Goal: Obtain resource: Obtain resource

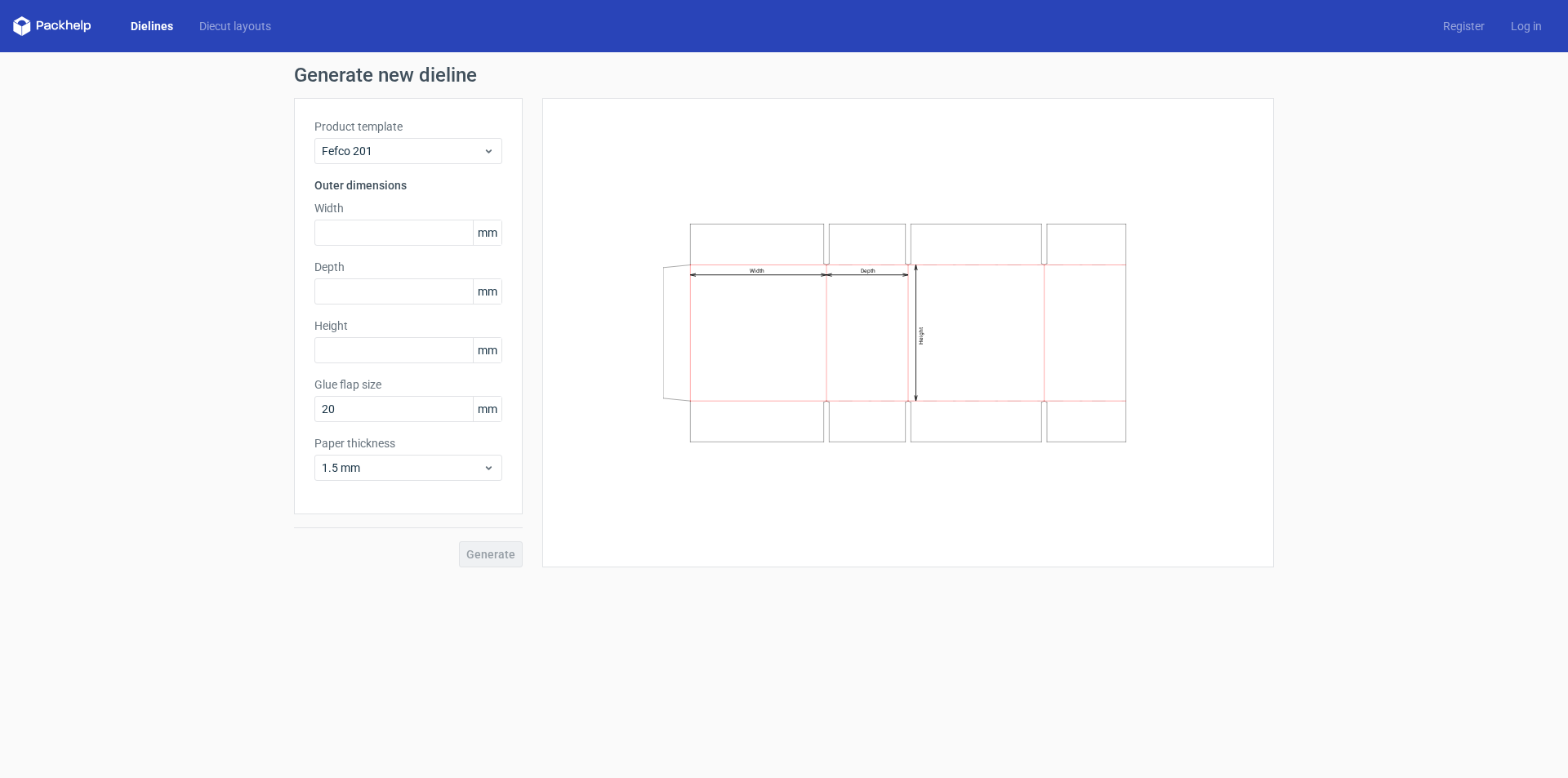
click at [146, 19] on link "Dielines" at bounding box center [152, 26] width 69 height 16
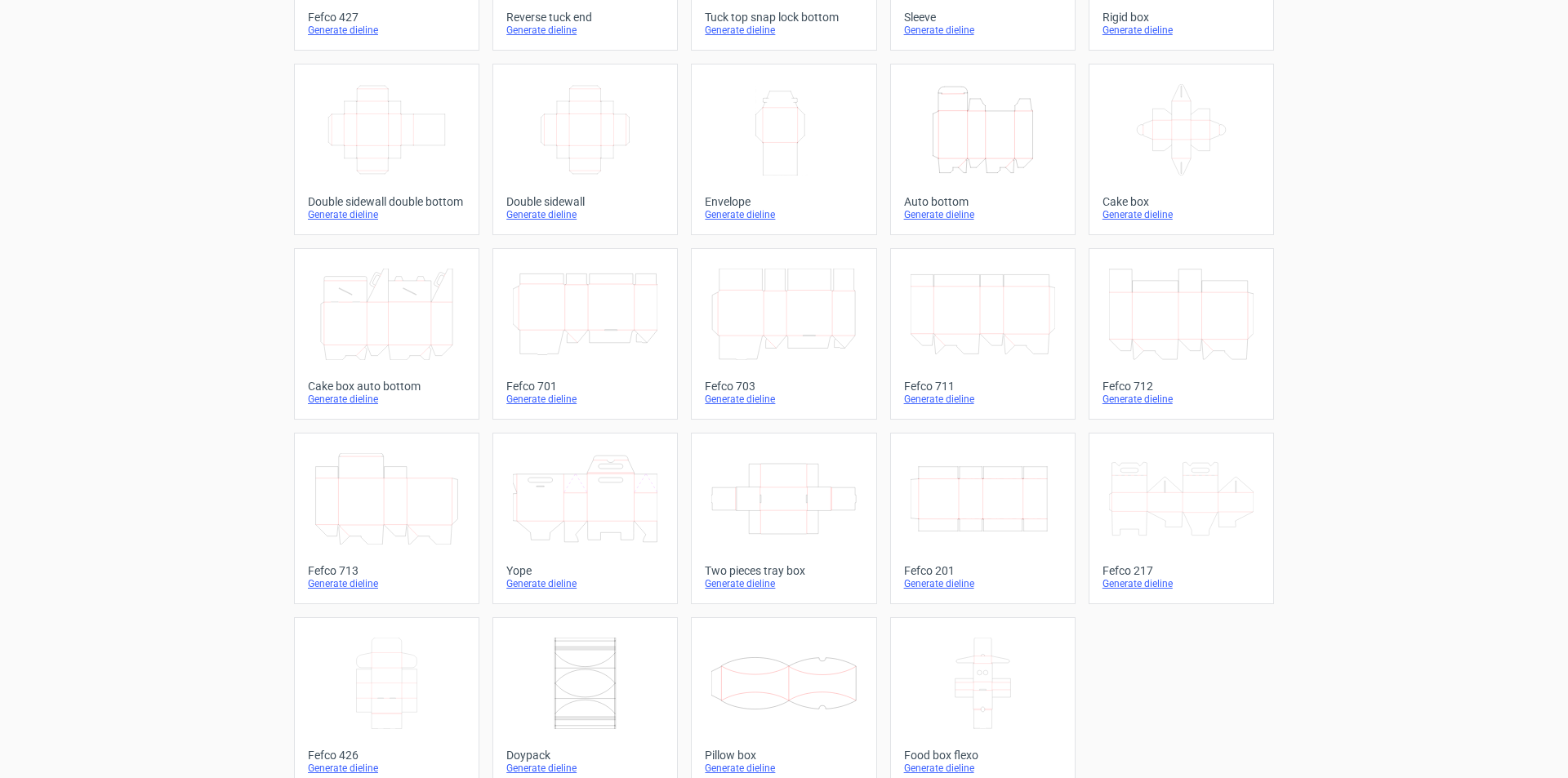
scroll to position [243, 0]
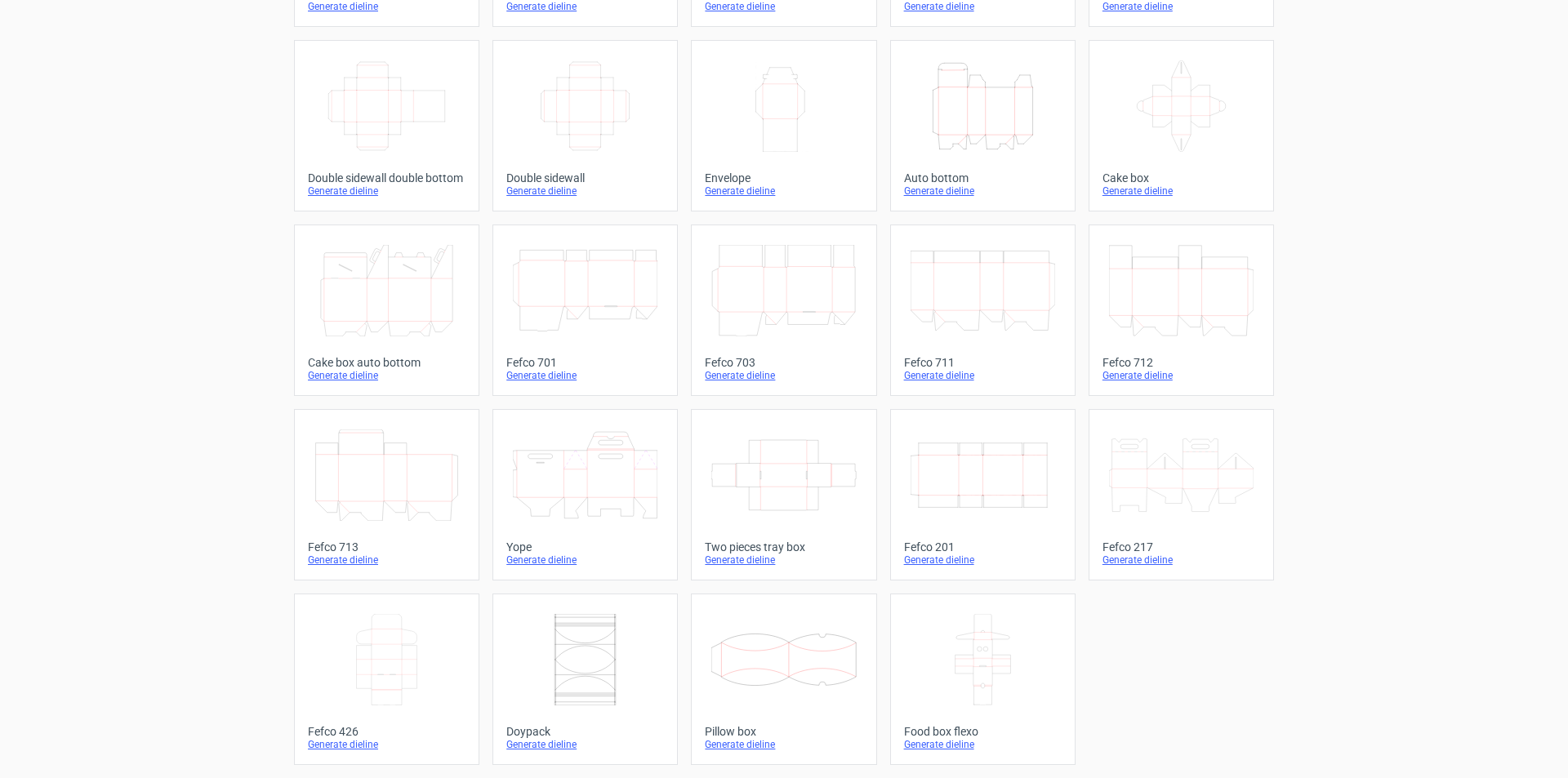
click at [1195, 492] on icon at bounding box center [1180, 474] width 144 height 91
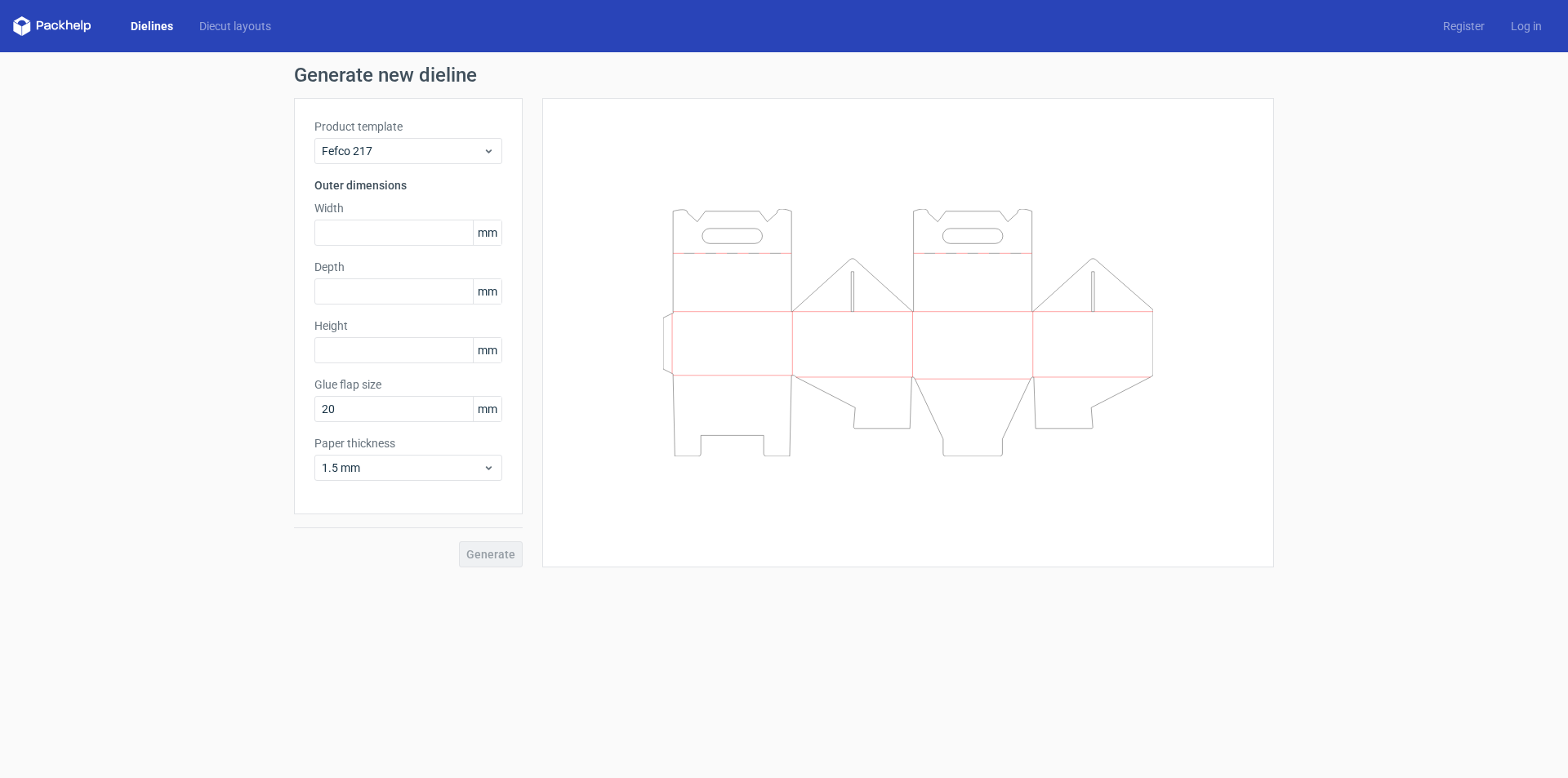
click at [770, 298] on icon at bounding box center [908, 333] width 490 height 248
click at [838, 312] on icon at bounding box center [908, 333] width 490 height 248
click at [166, 22] on link "Dielines" at bounding box center [152, 26] width 69 height 16
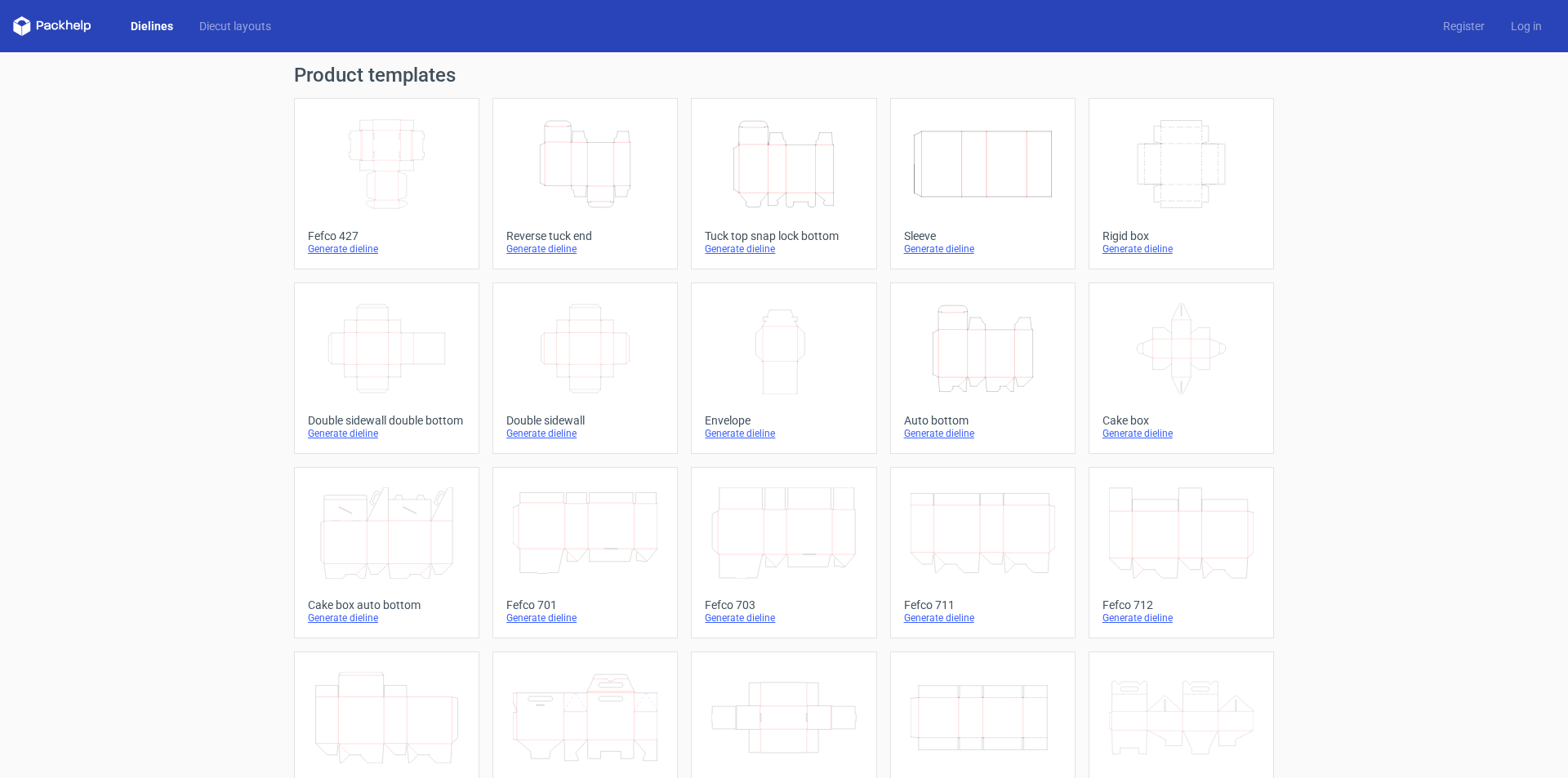
click at [1168, 166] on icon "Width Depth Height" at bounding box center [1180, 164] width 144 height 91
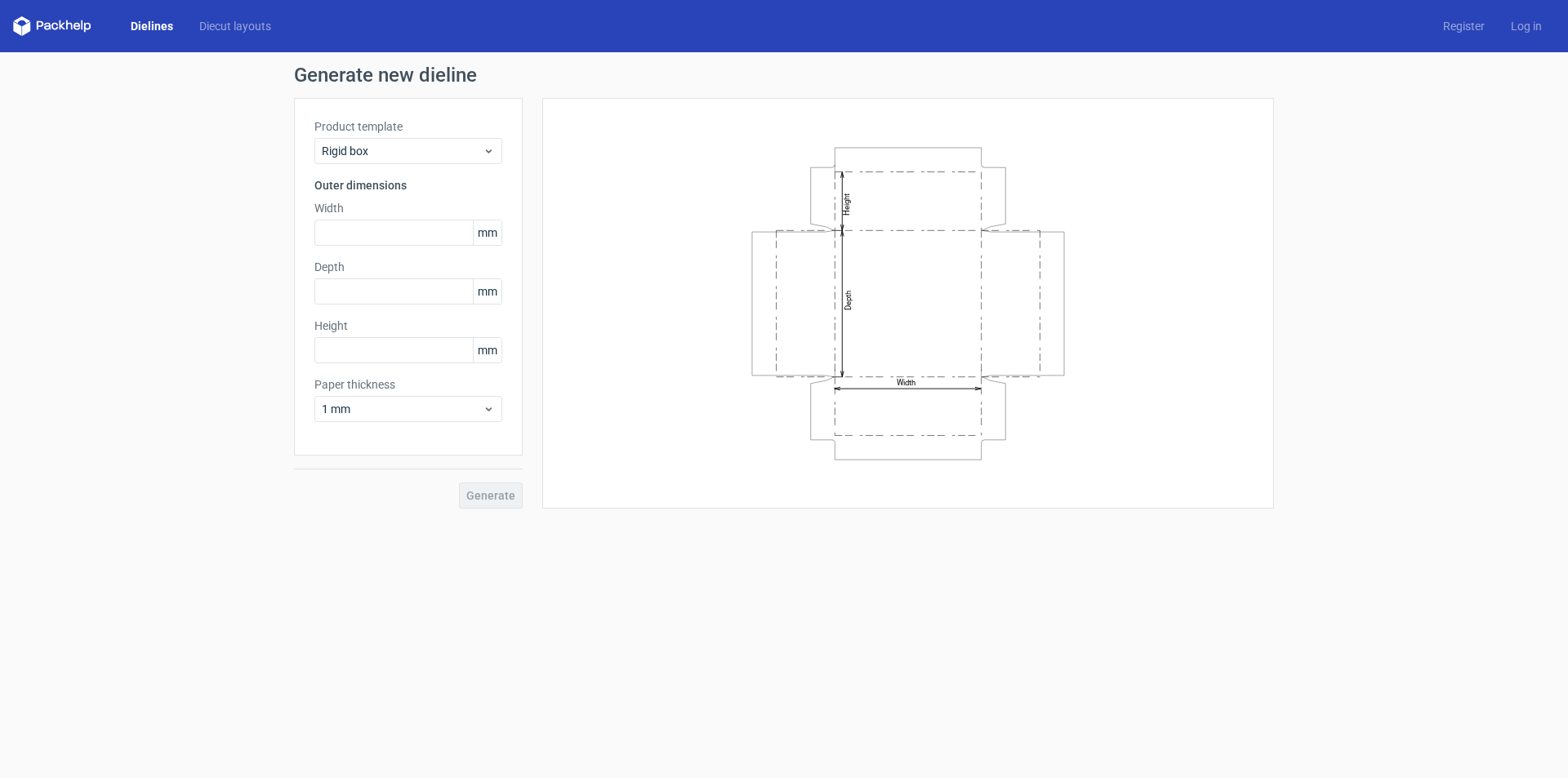
click at [159, 21] on link "Dielines" at bounding box center [152, 26] width 69 height 16
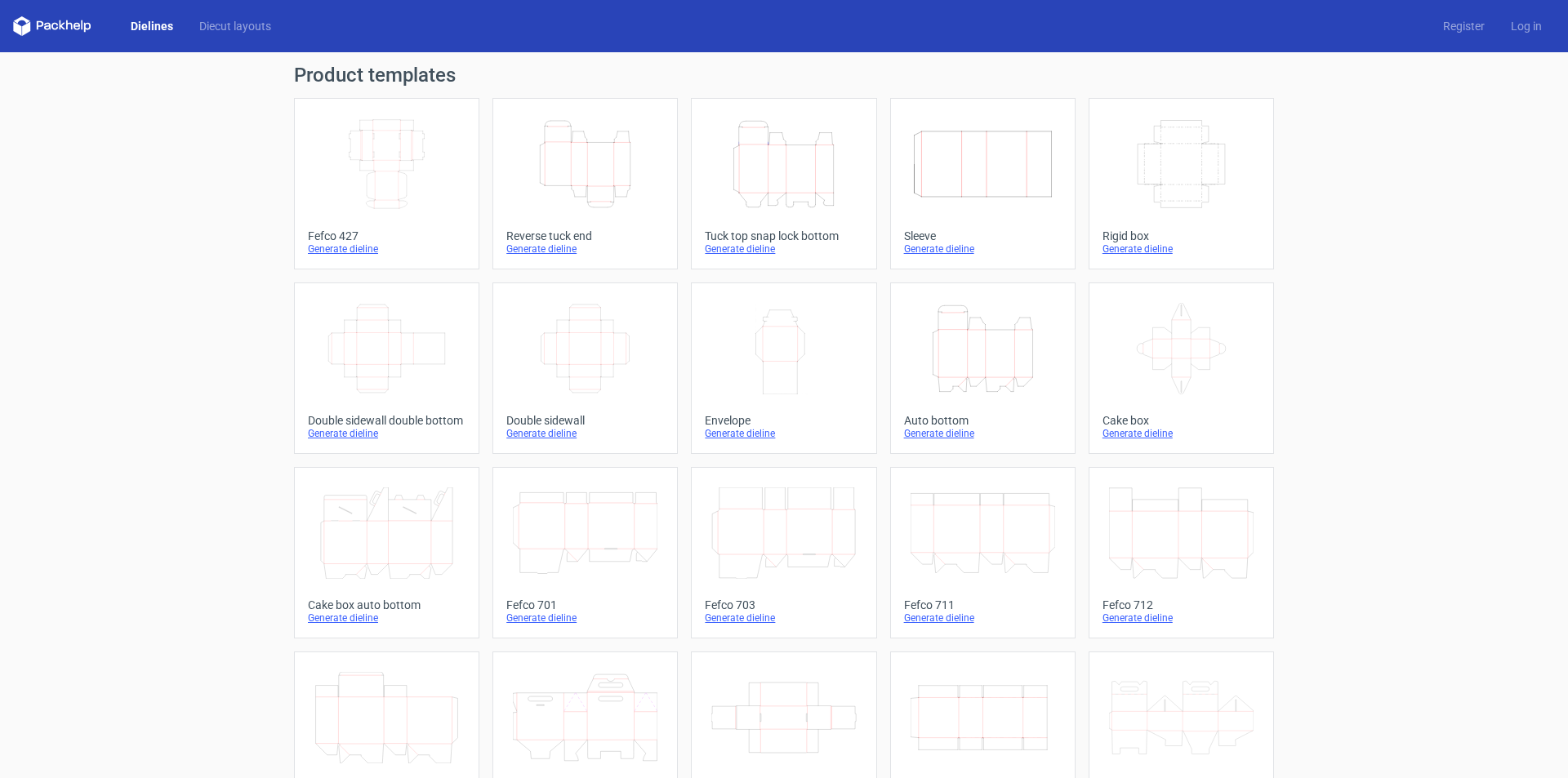
click at [149, 16] on div "Dielines Diecut layouts Register Log in" at bounding box center [784, 26] width 1568 height 52
